Goal: Navigation & Orientation: Find specific page/section

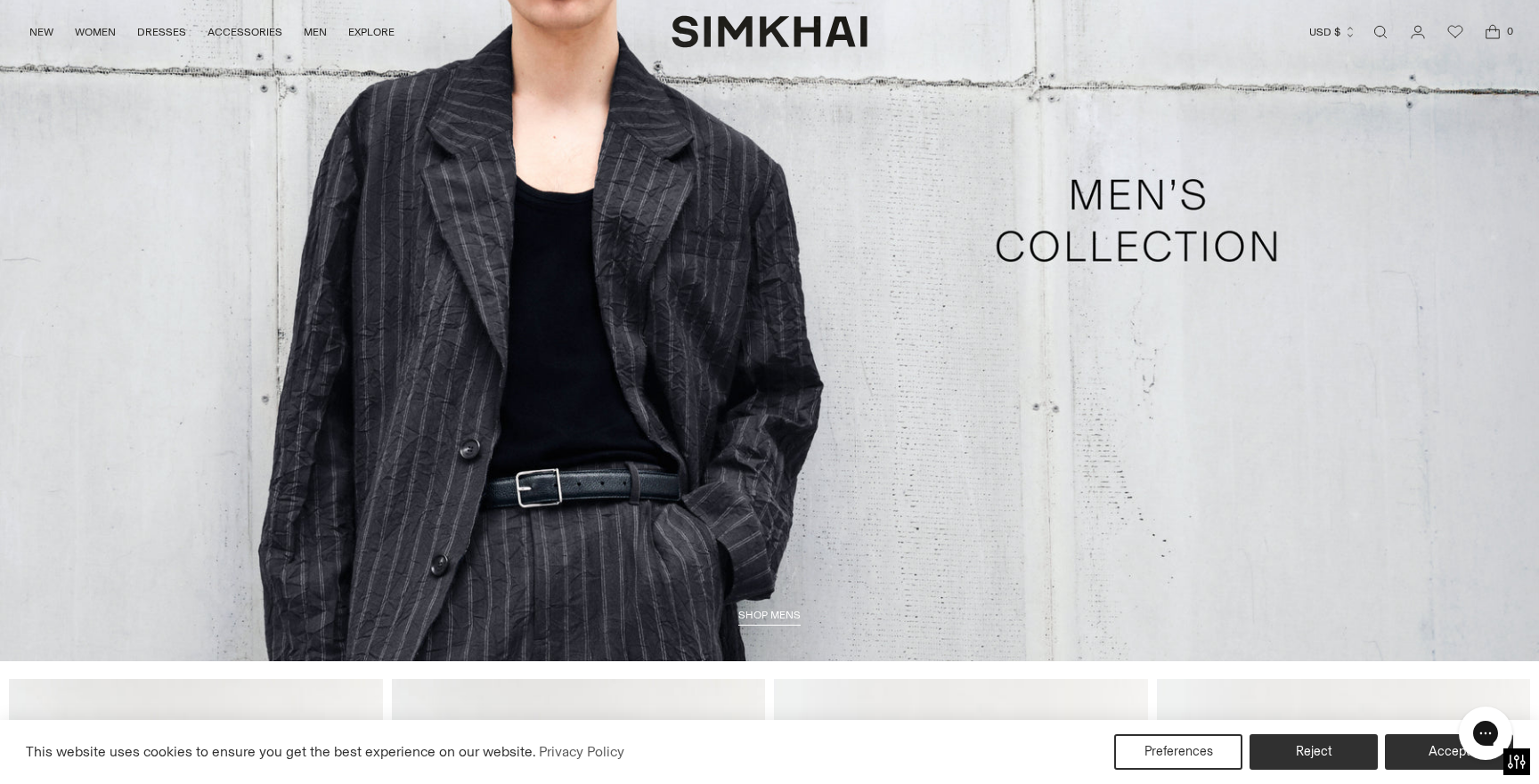
scroll to position [4554, 0]
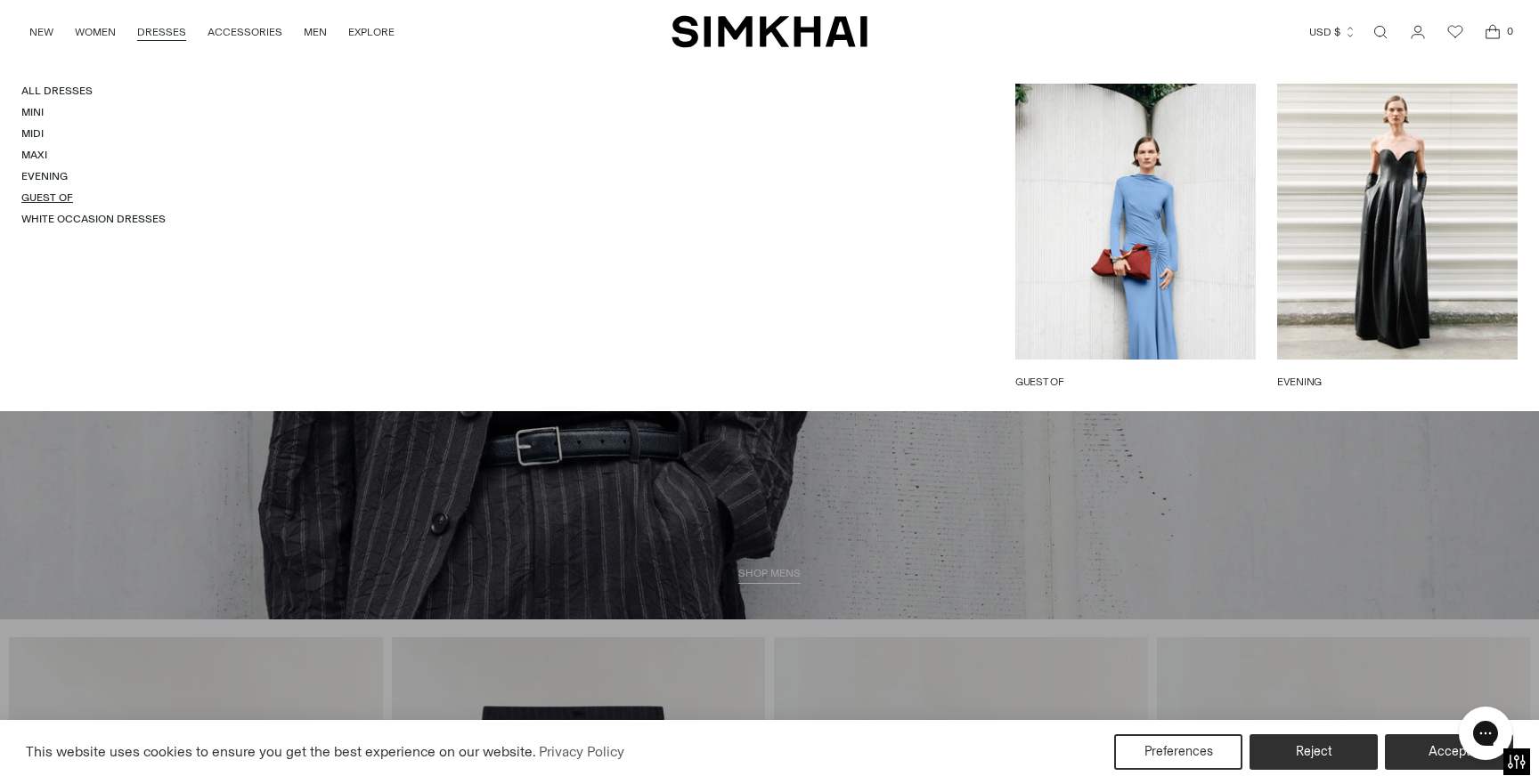
click at [51, 199] on link "Guest Of" at bounding box center [47, 197] width 52 height 12
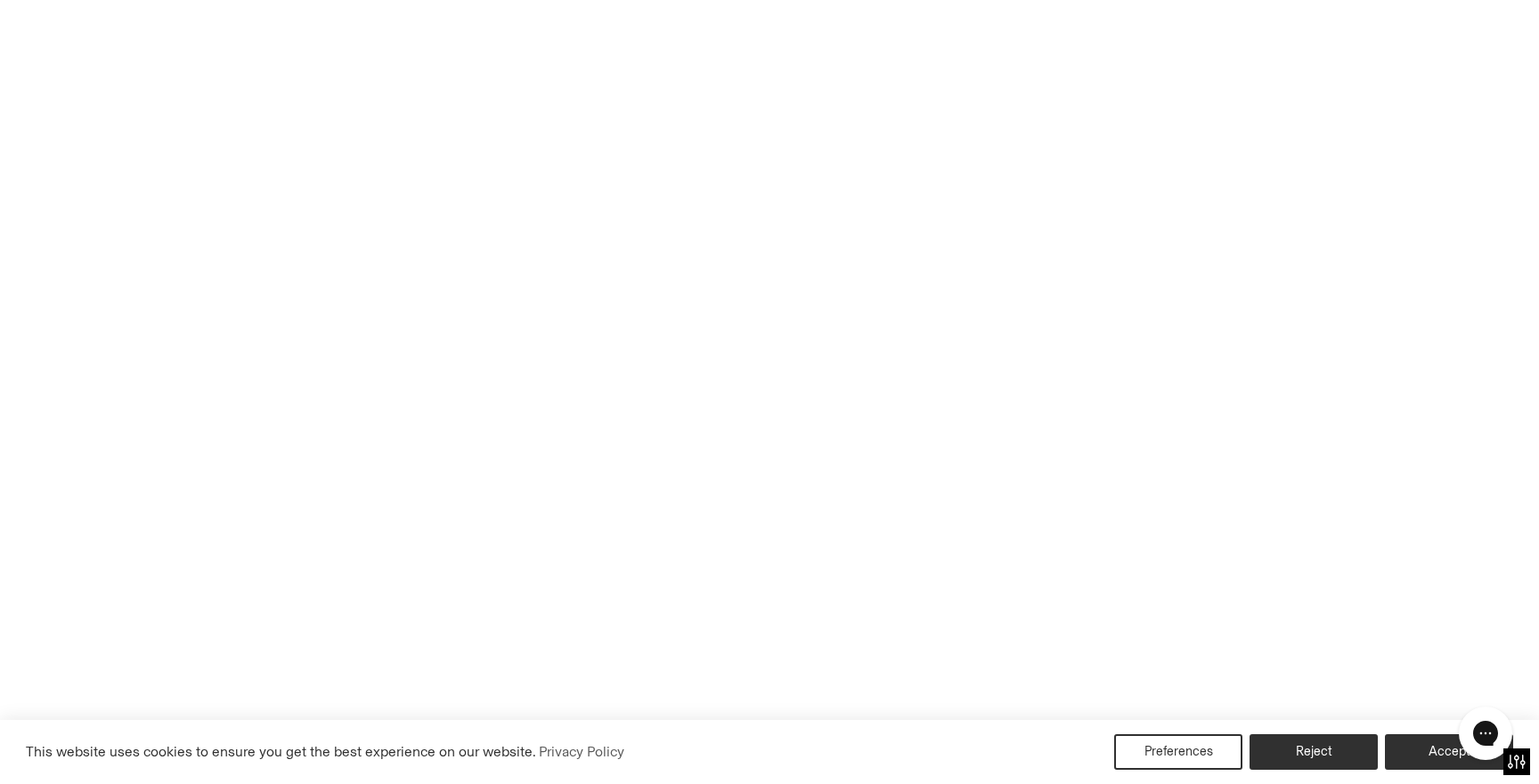
scroll to position [4621, 0]
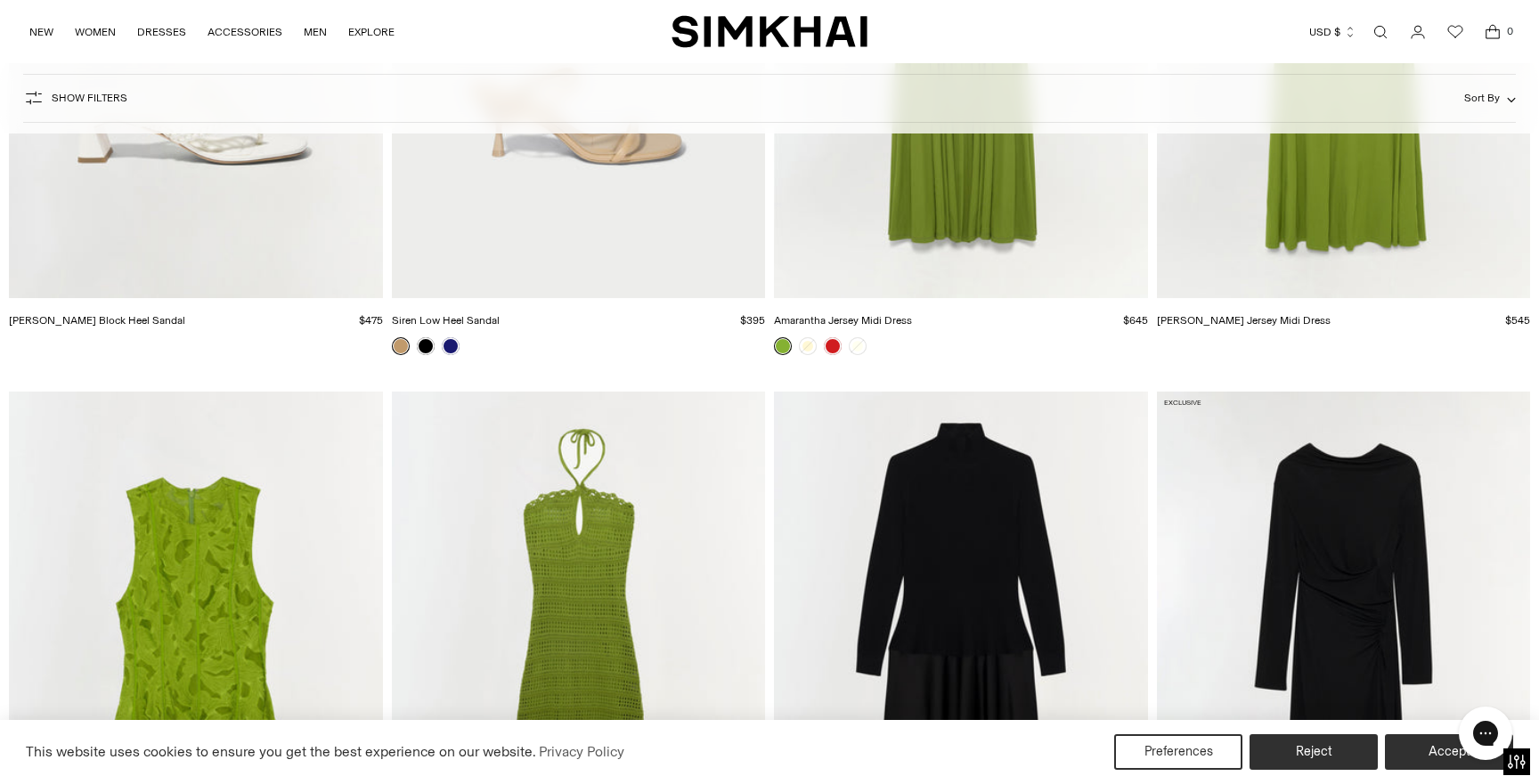
scroll to position [16854, 0]
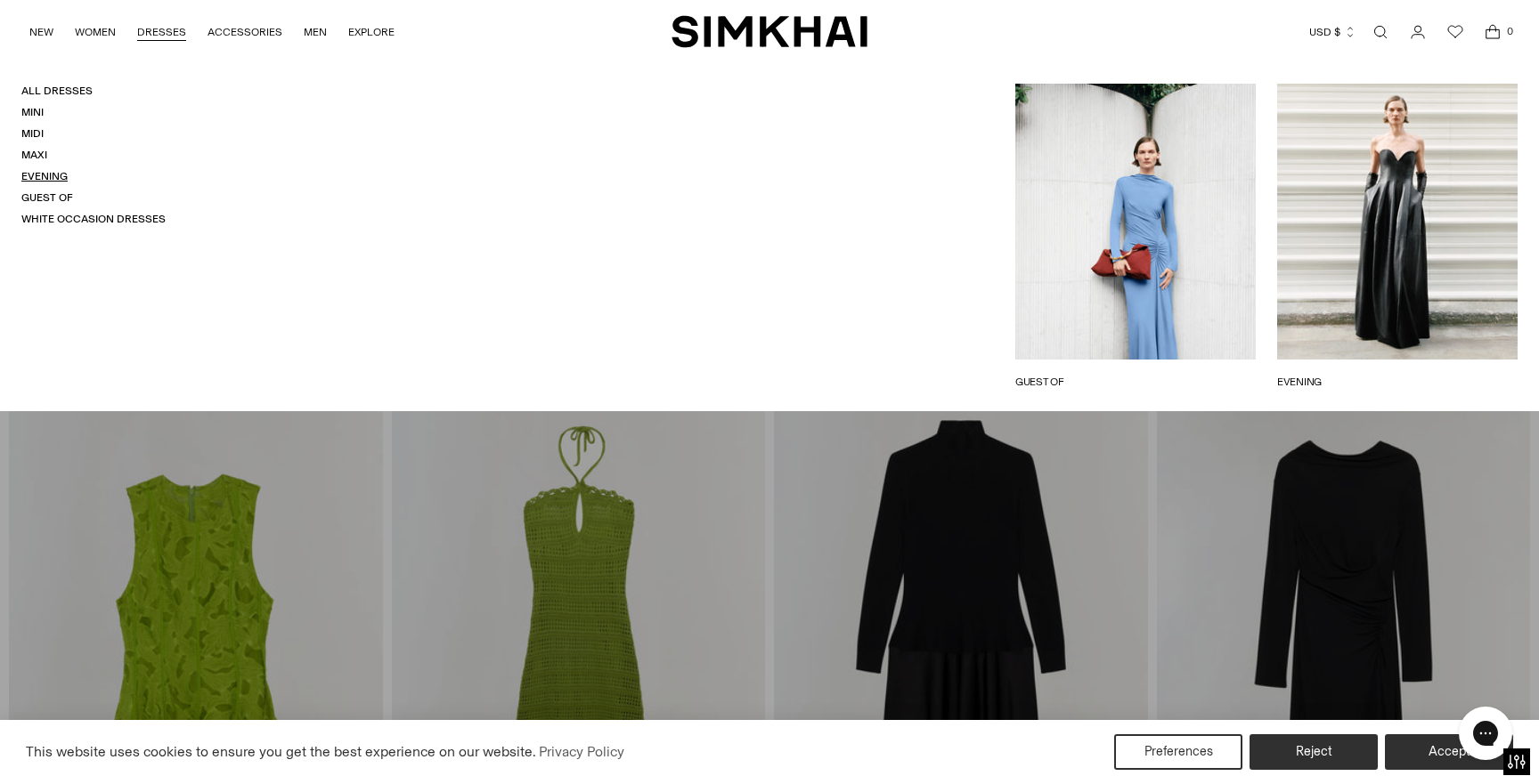
click at [42, 178] on link "Evening" at bounding box center [44, 176] width 46 height 12
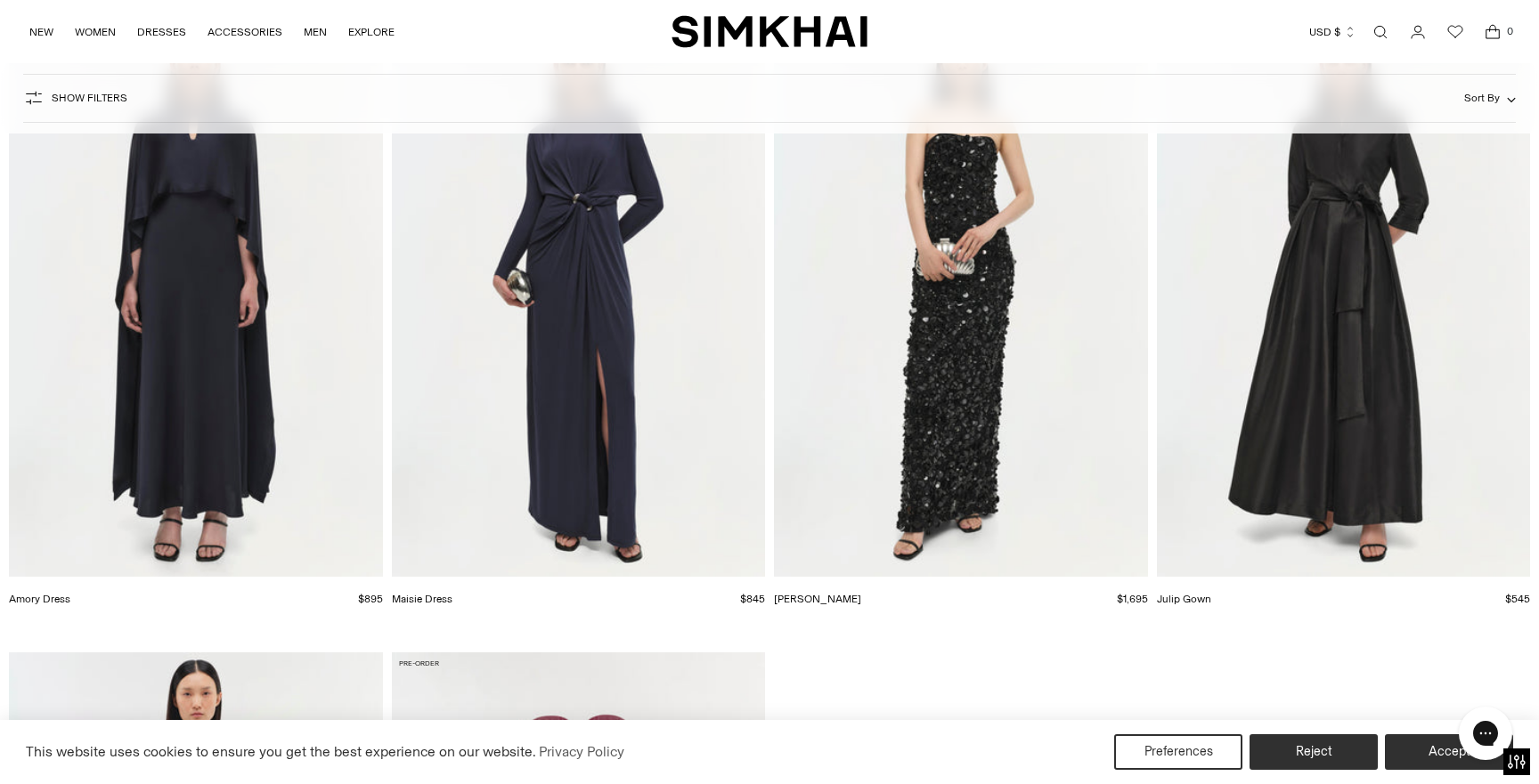
scroll to position [6031, 0]
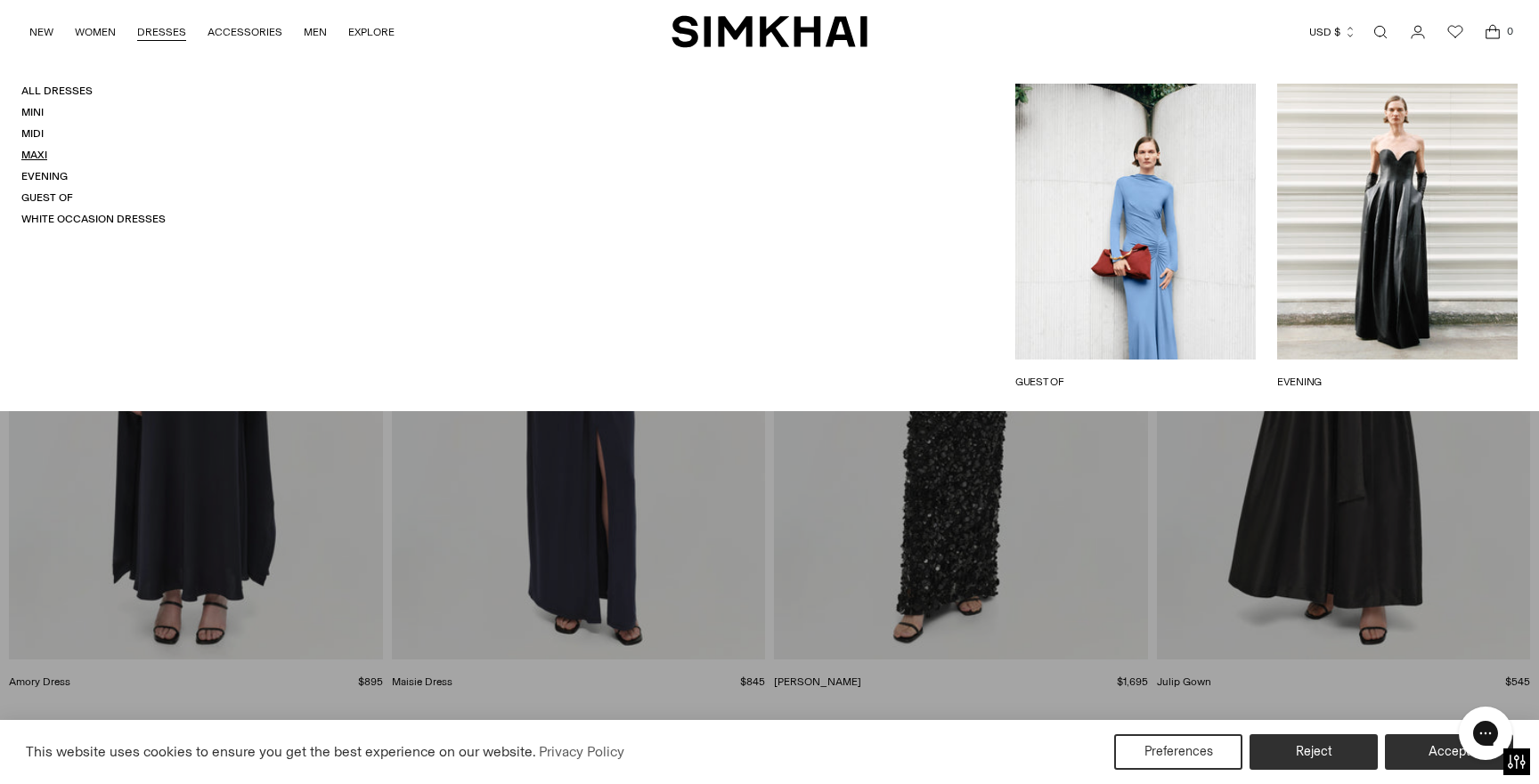
click at [35, 154] on link "Maxi" at bounding box center [34, 154] width 26 height 12
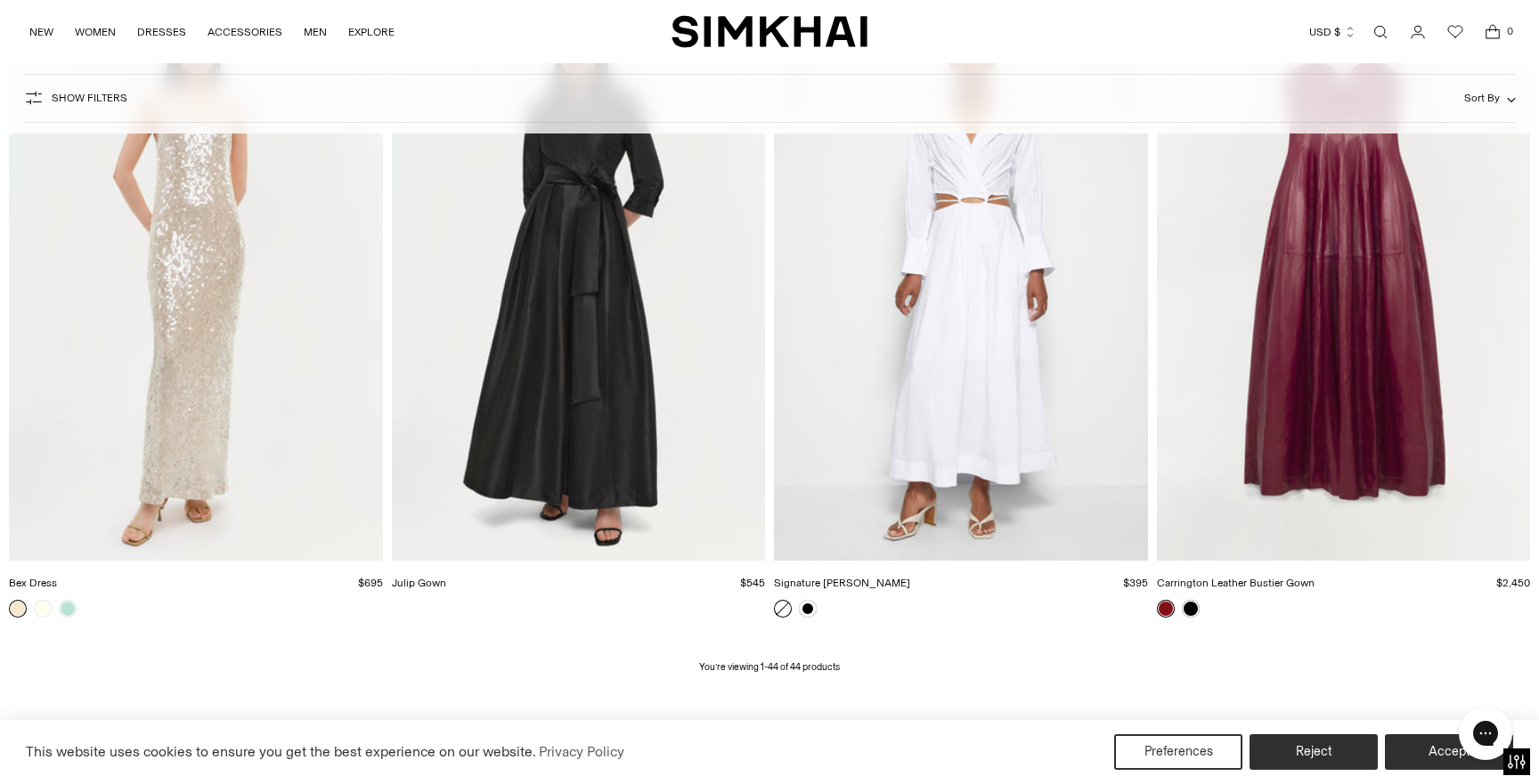
scroll to position [7023, 0]
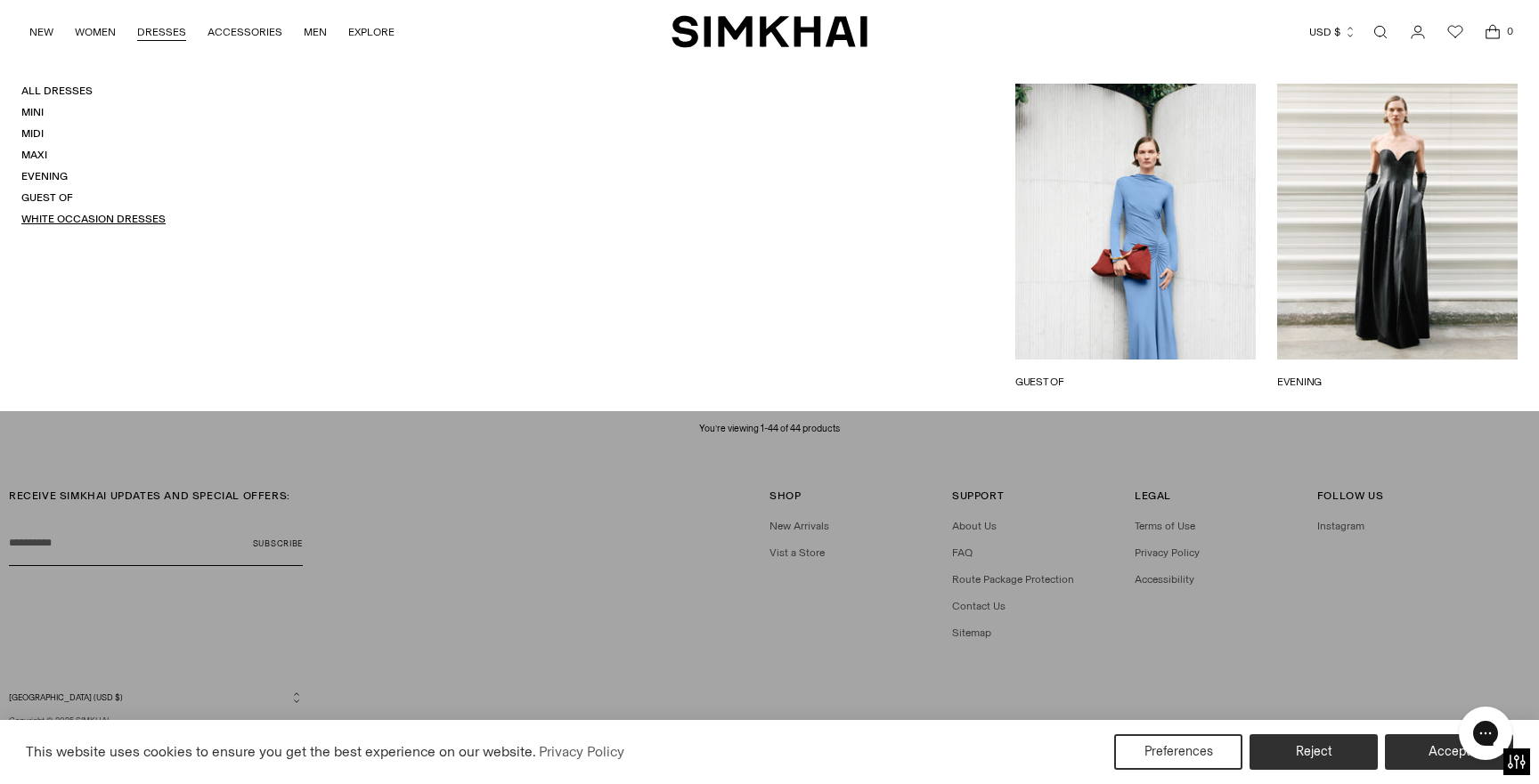
click at [57, 216] on link "White Occasion Dresses" at bounding box center [93, 219] width 144 height 12
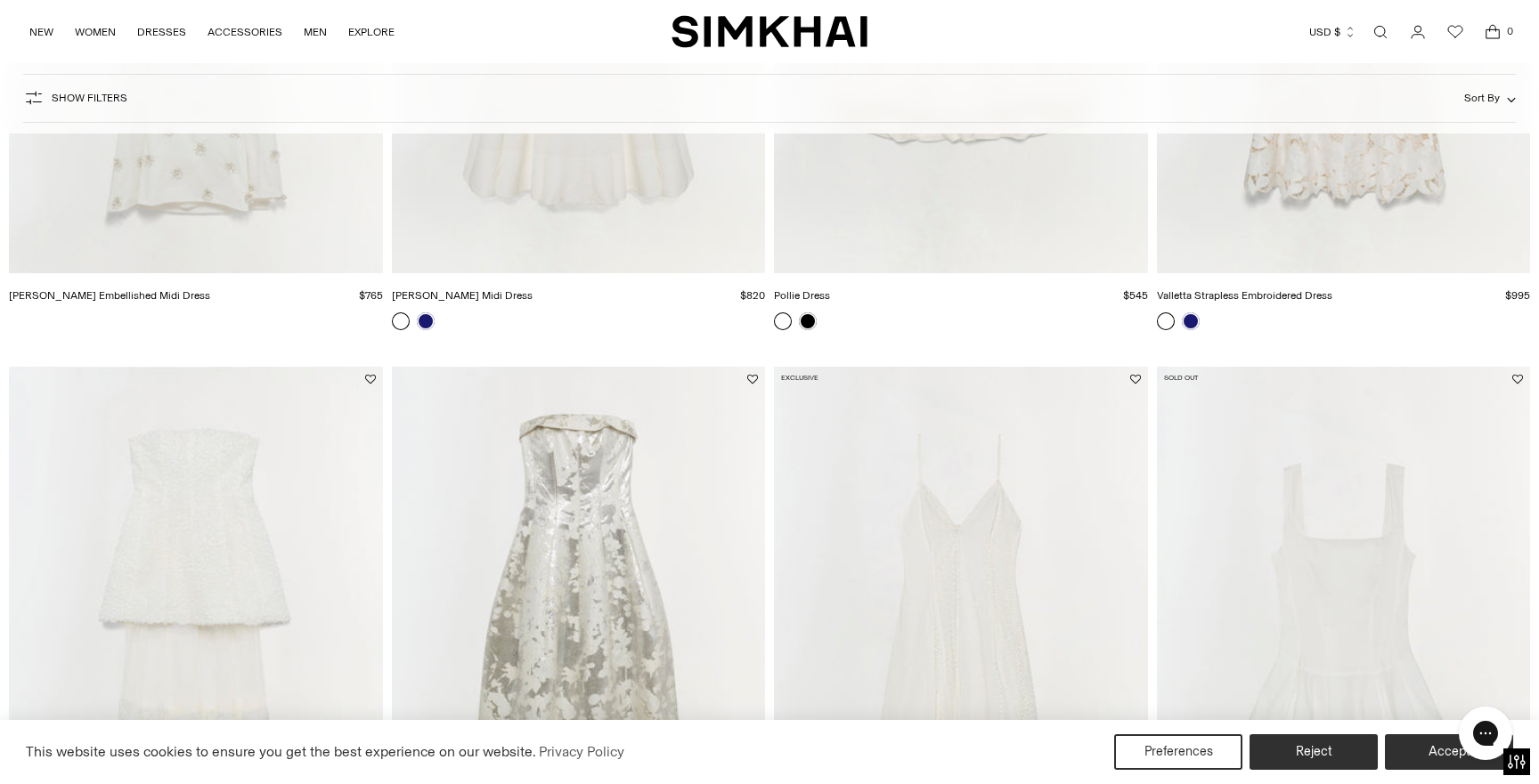
scroll to position [1865, 0]
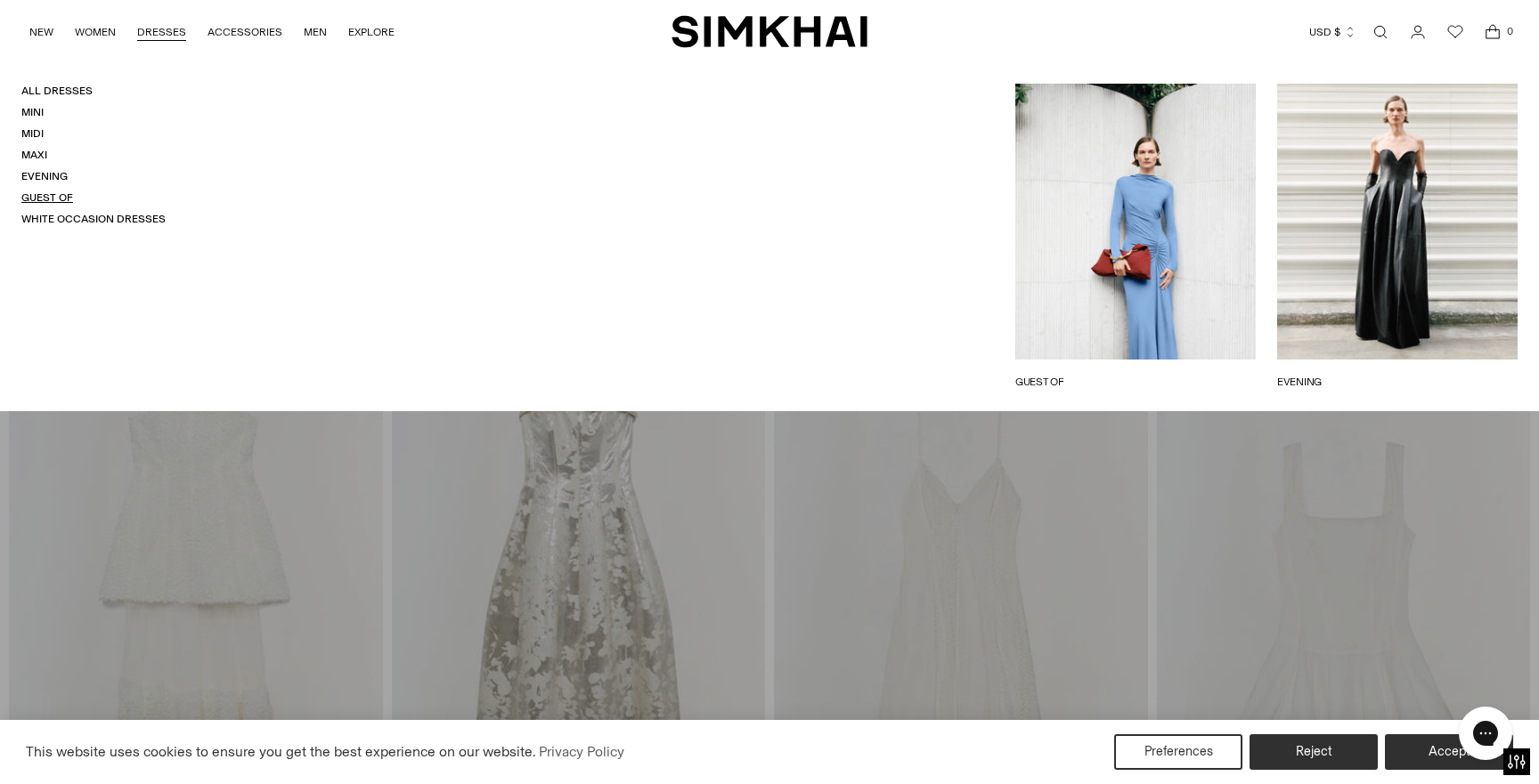
click at [48, 198] on link "Guest Of" at bounding box center [47, 197] width 52 height 12
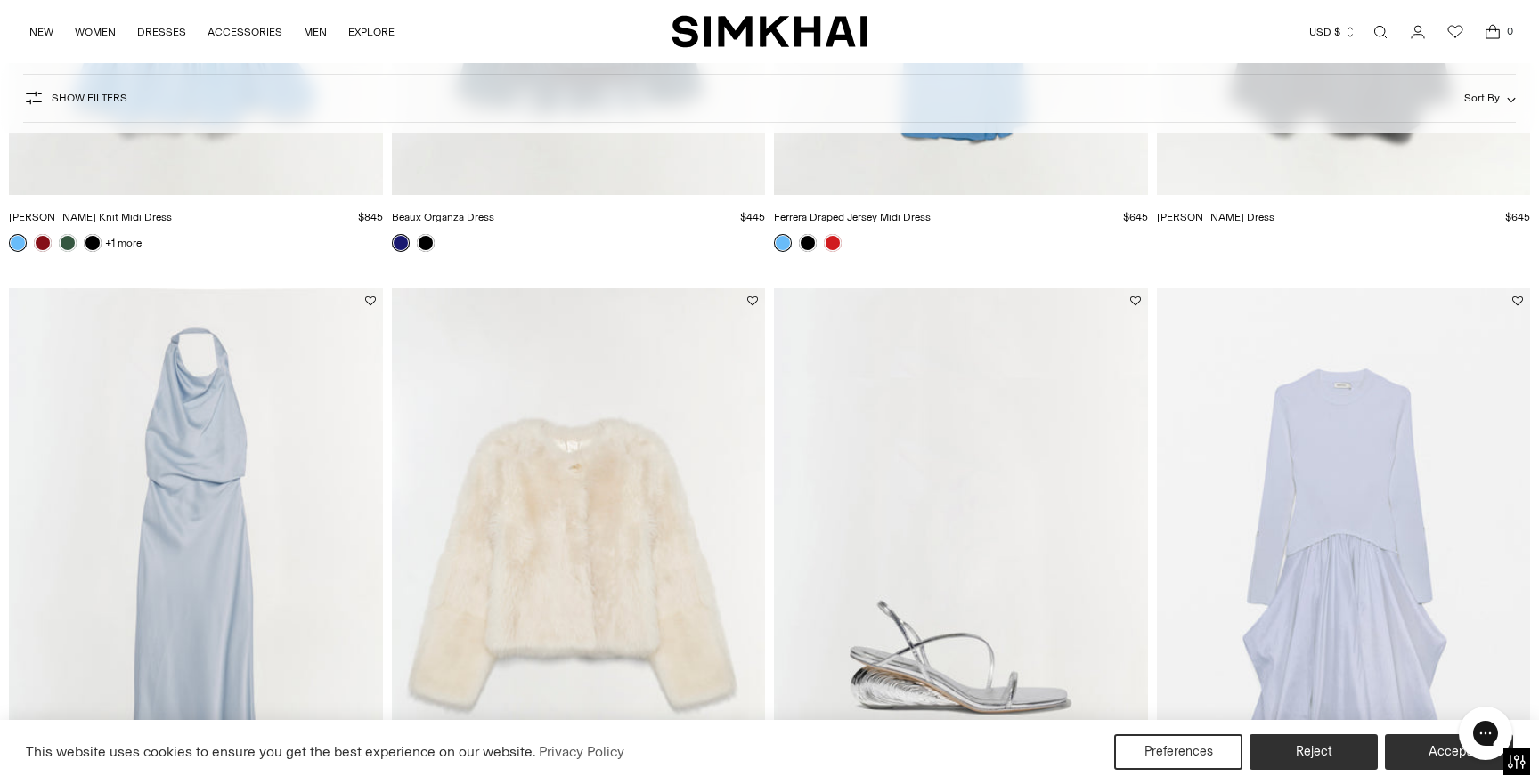
scroll to position [623, 0]
